Goal: Task Accomplishment & Management: Use online tool/utility

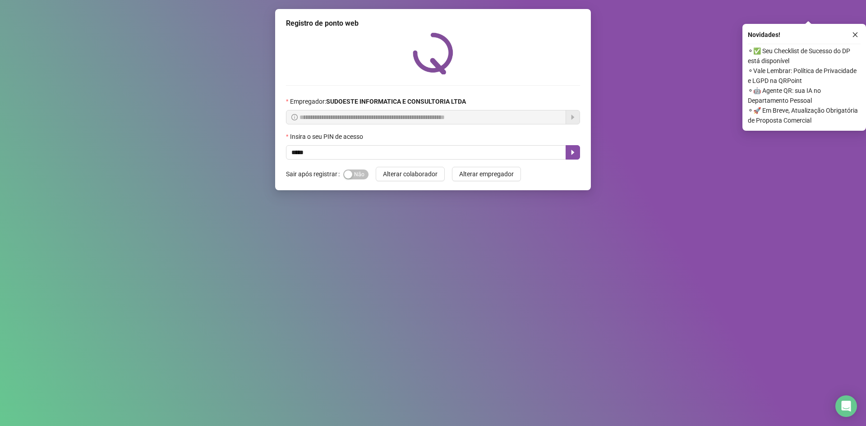
type input "*****"
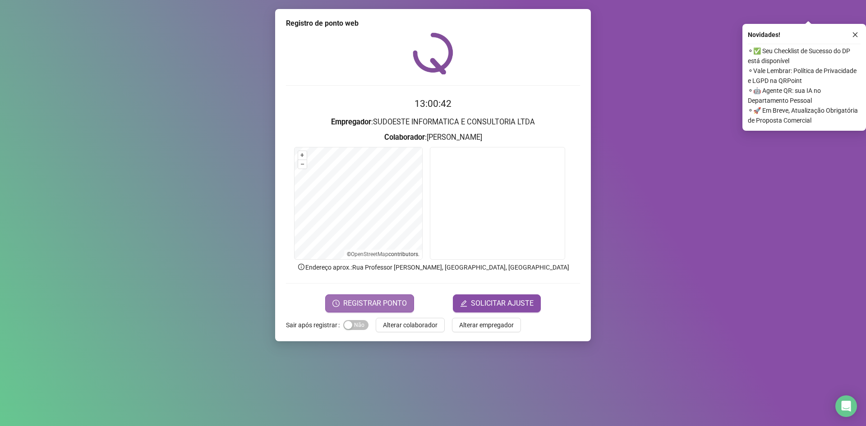
click at [349, 302] on span "REGISTRAR PONTO" at bounding box center [375, 303] width 64 height 11
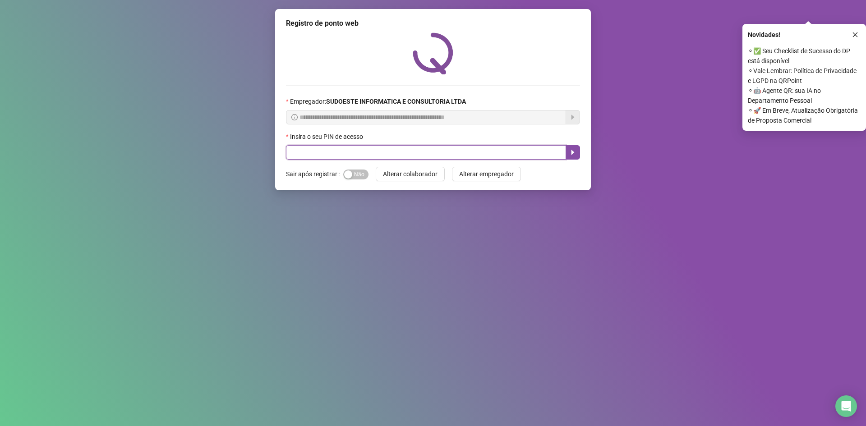
click at [347, 150] on input "text" at bounding box center [426, 152] width 280 height 14
type input "*****"
